Goal: Check status

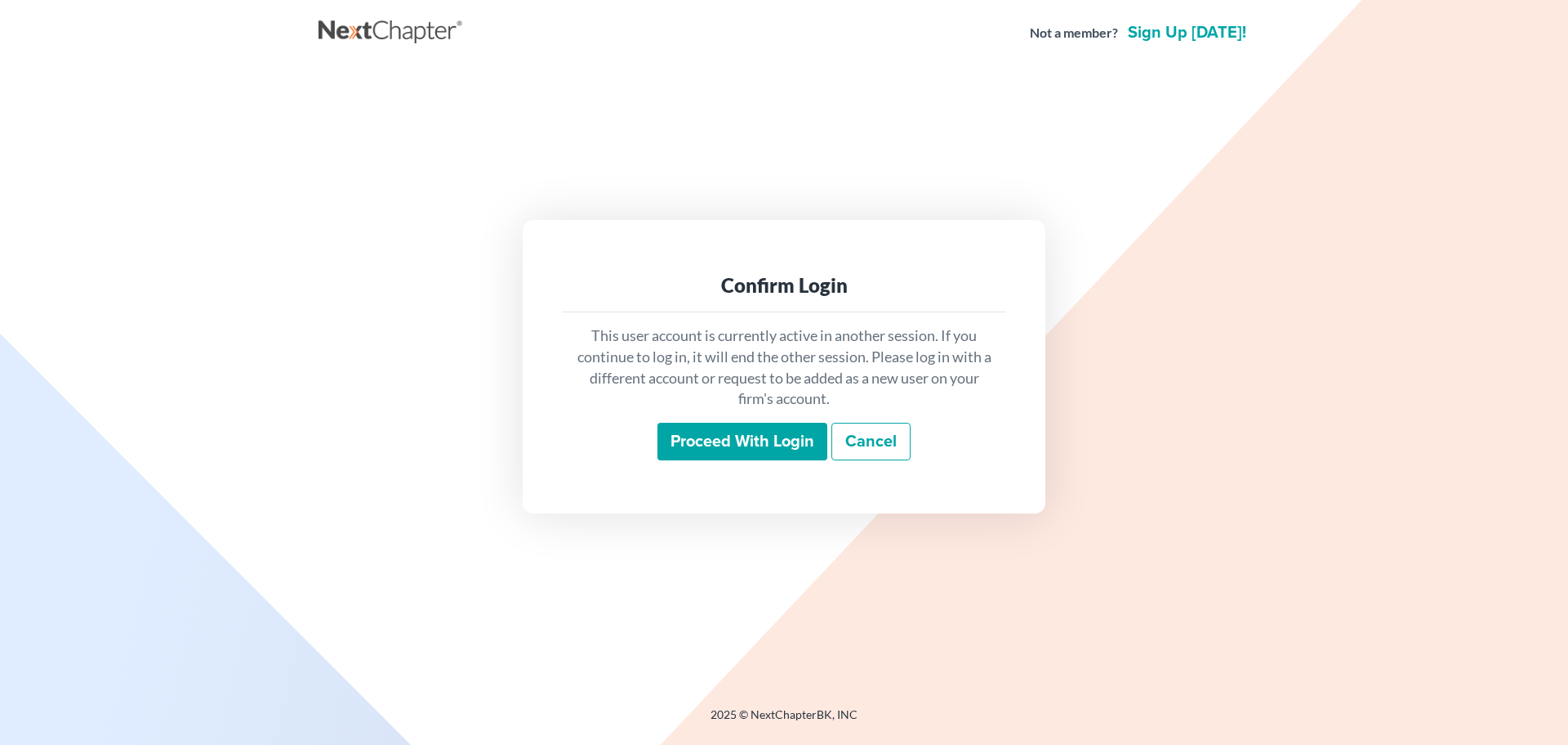
click at [705, 446] on input "Proceed with login" at bounding box center [743, 440] width 170 height 38
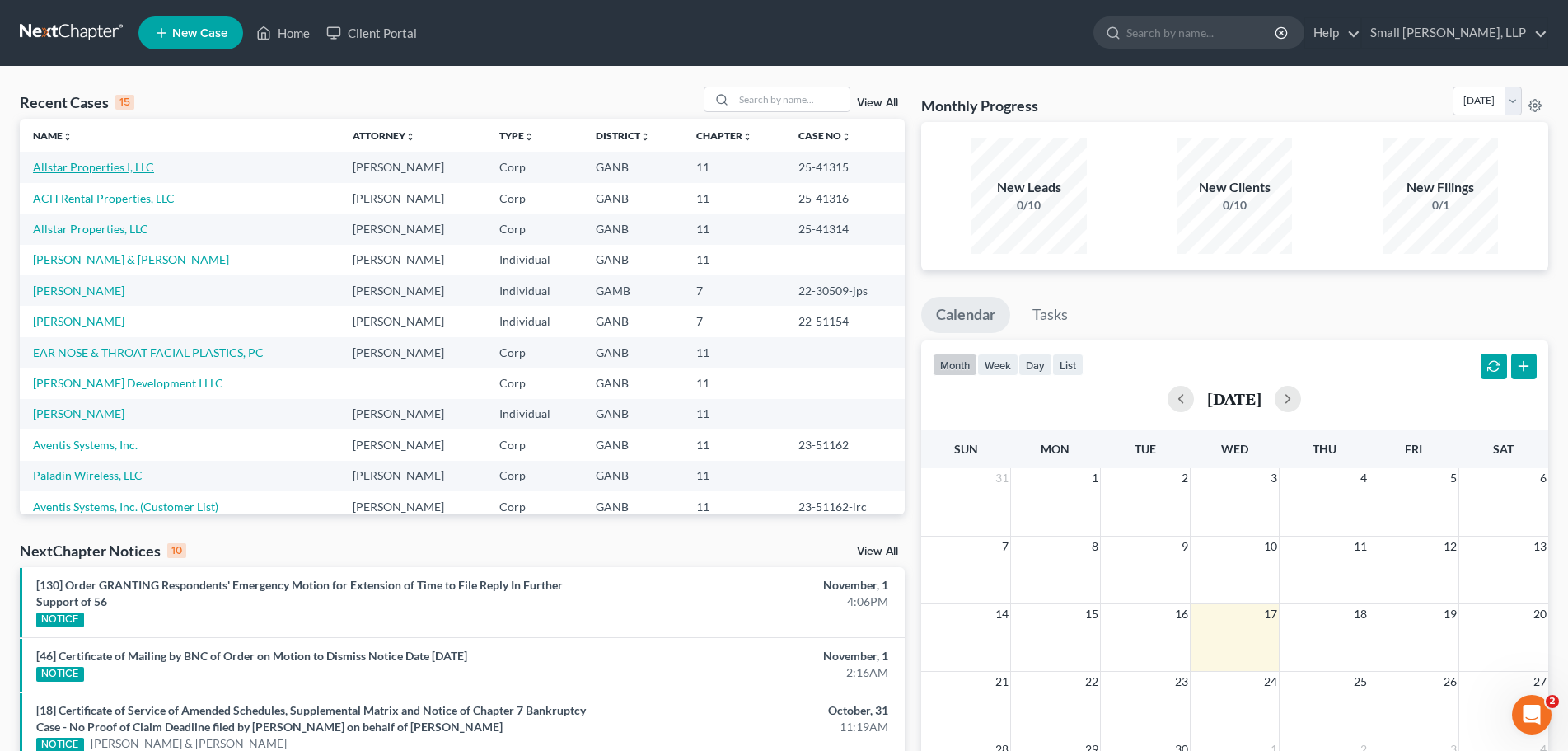
click at [128, 166] on link "Allstar Properties I, LLC" at bounding box center [93, 167] width 121 height 14
